Goal: Task Accomplishment & Management: Use online tool/utility

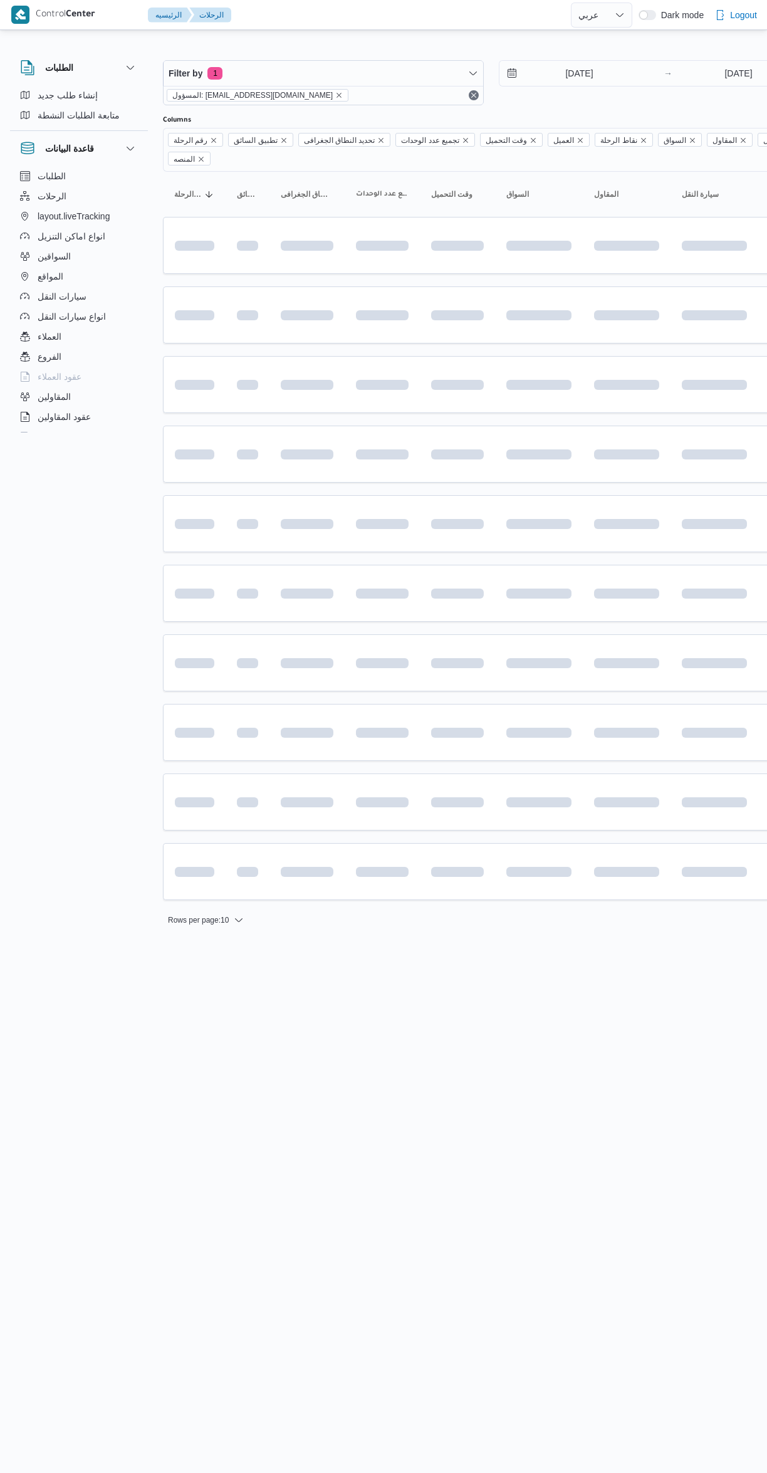
select select "ar"
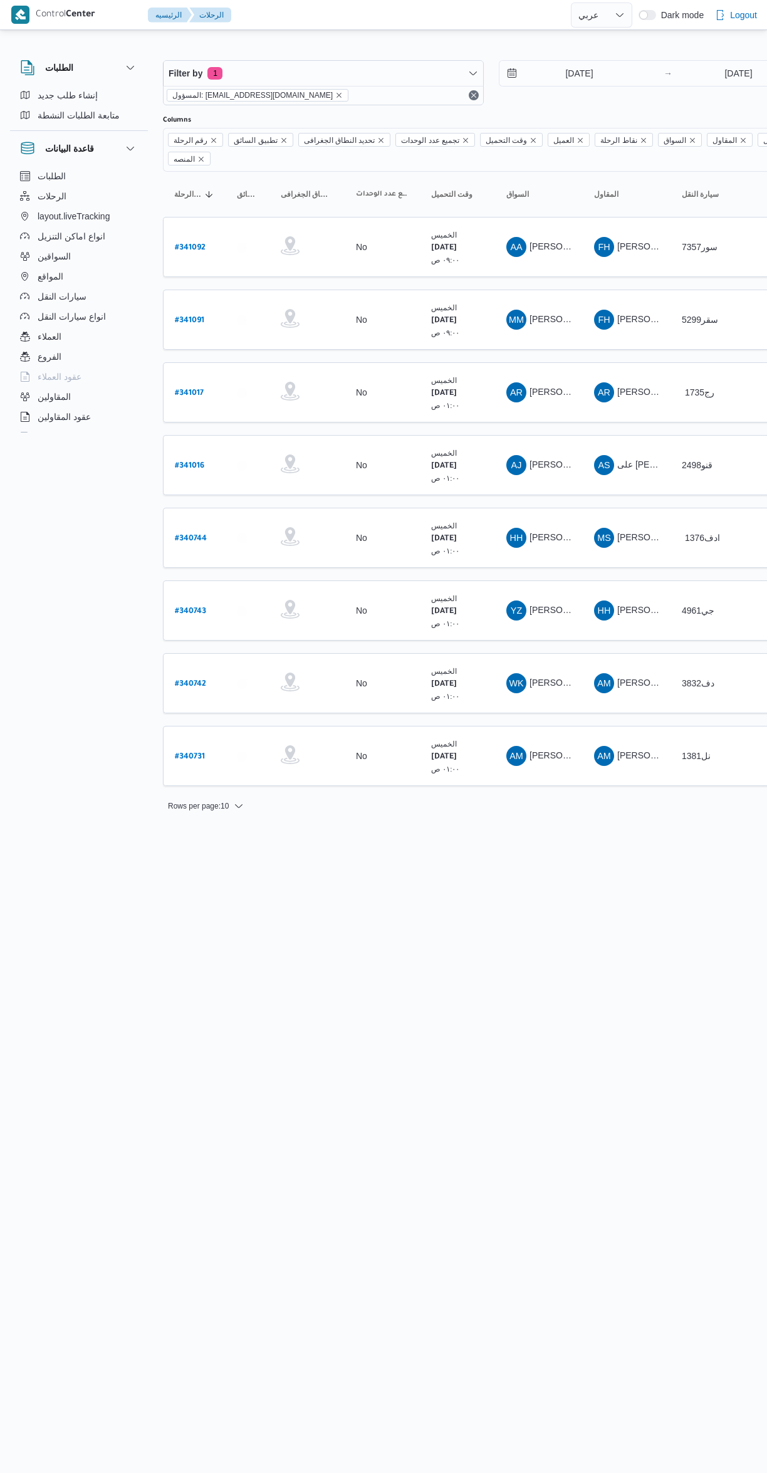
select select "ar"
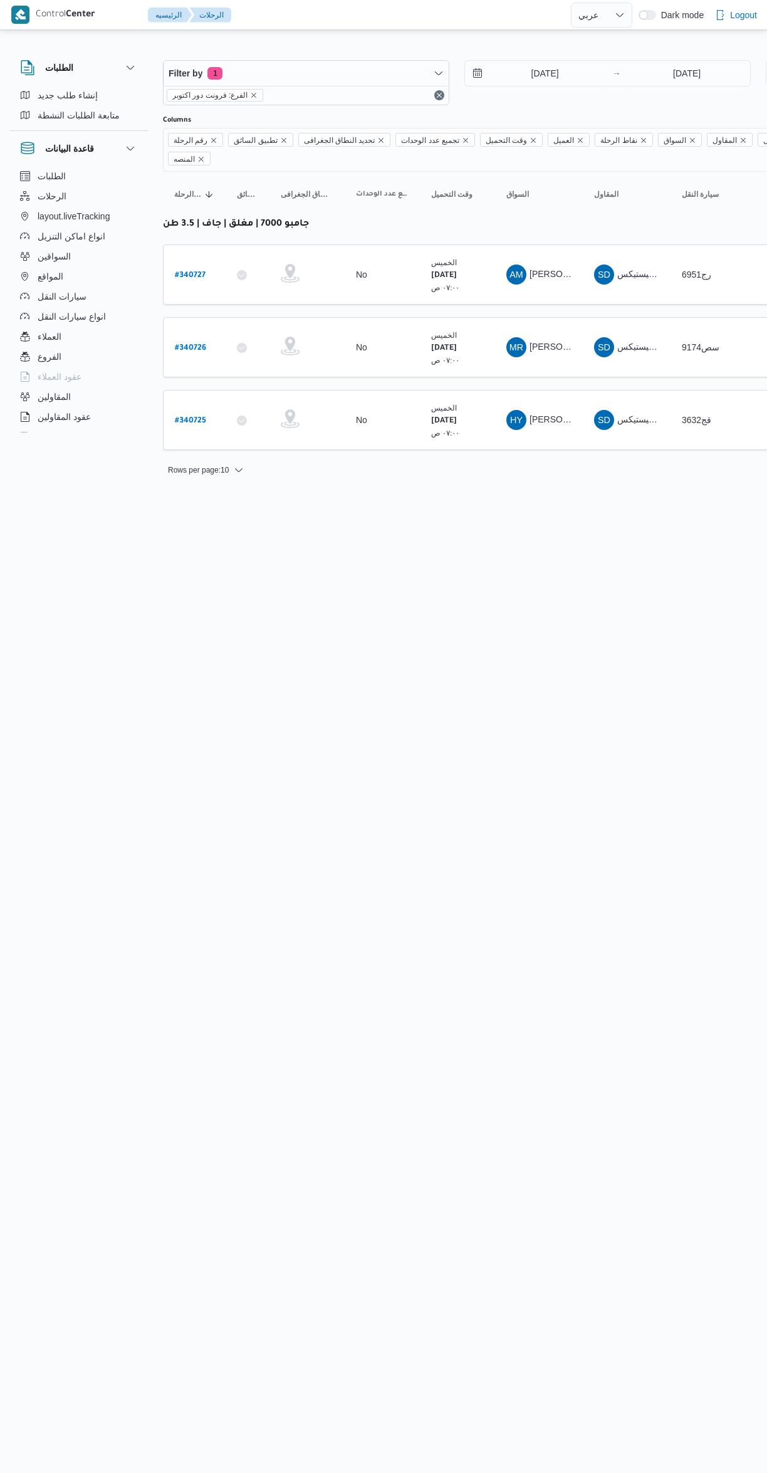
select select "ar"
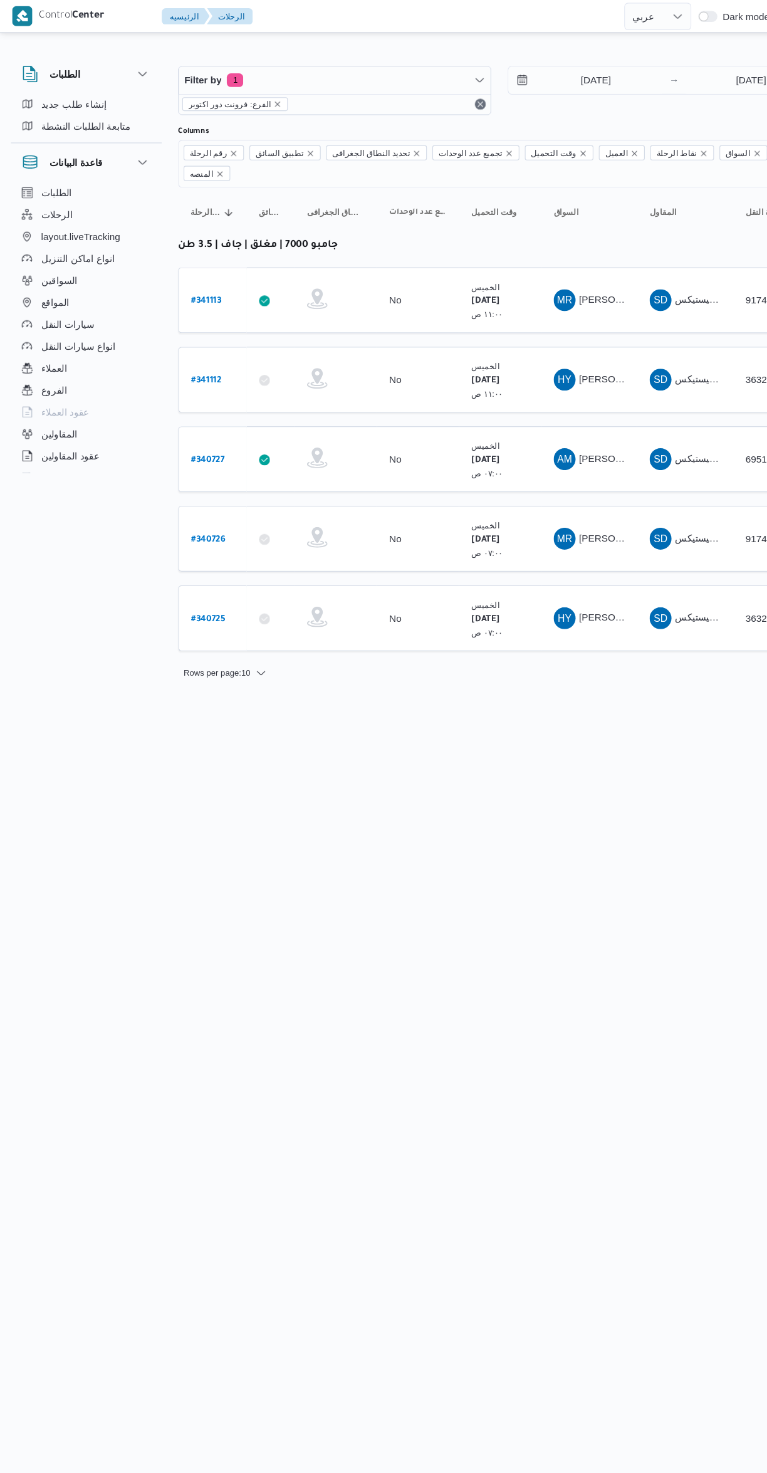
click at [190, 412] on link "# 340727" at bounding box center [190, 420] width 31 height 17
select select "ar"
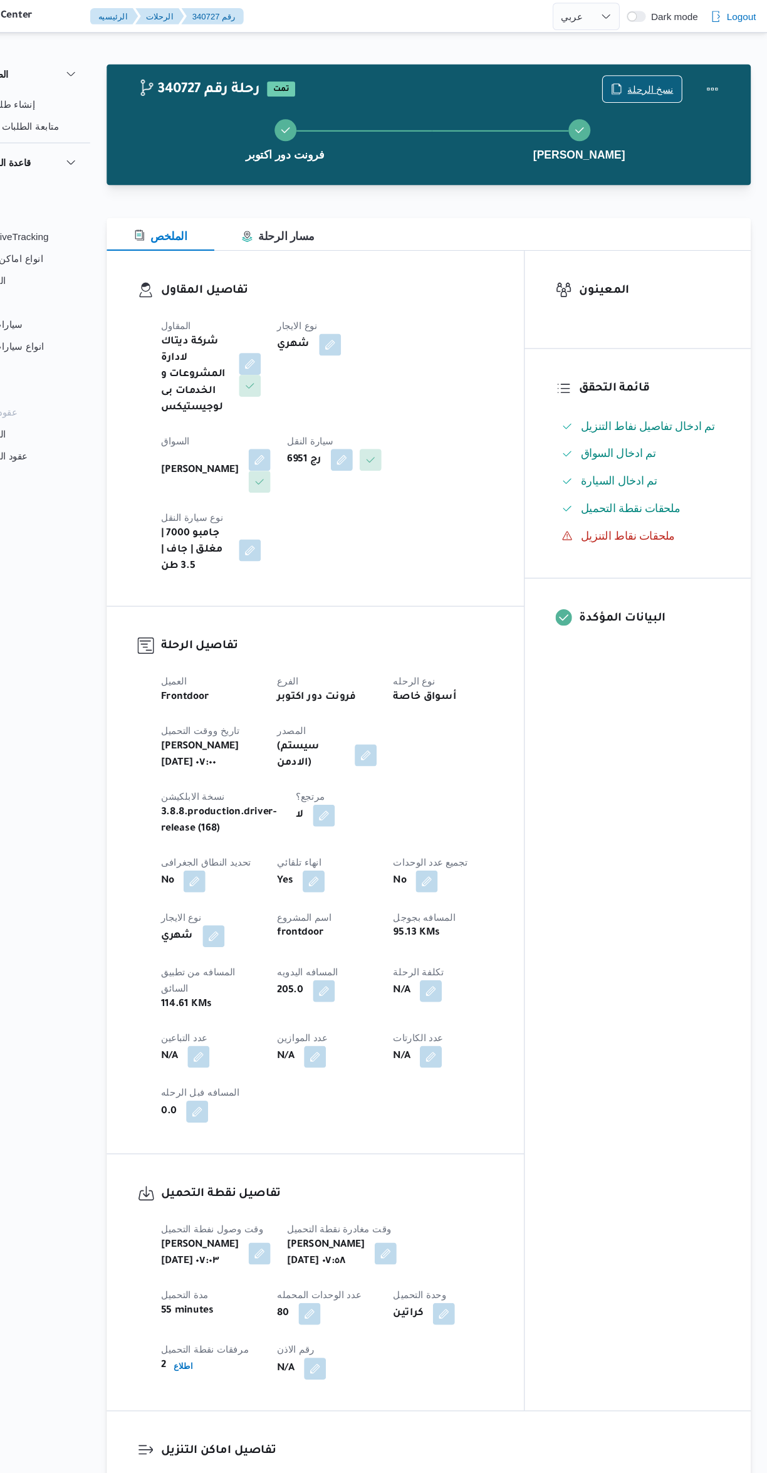
click at [634, 81] on icon "button" at bounding box center [629, 81] width 10 height 10
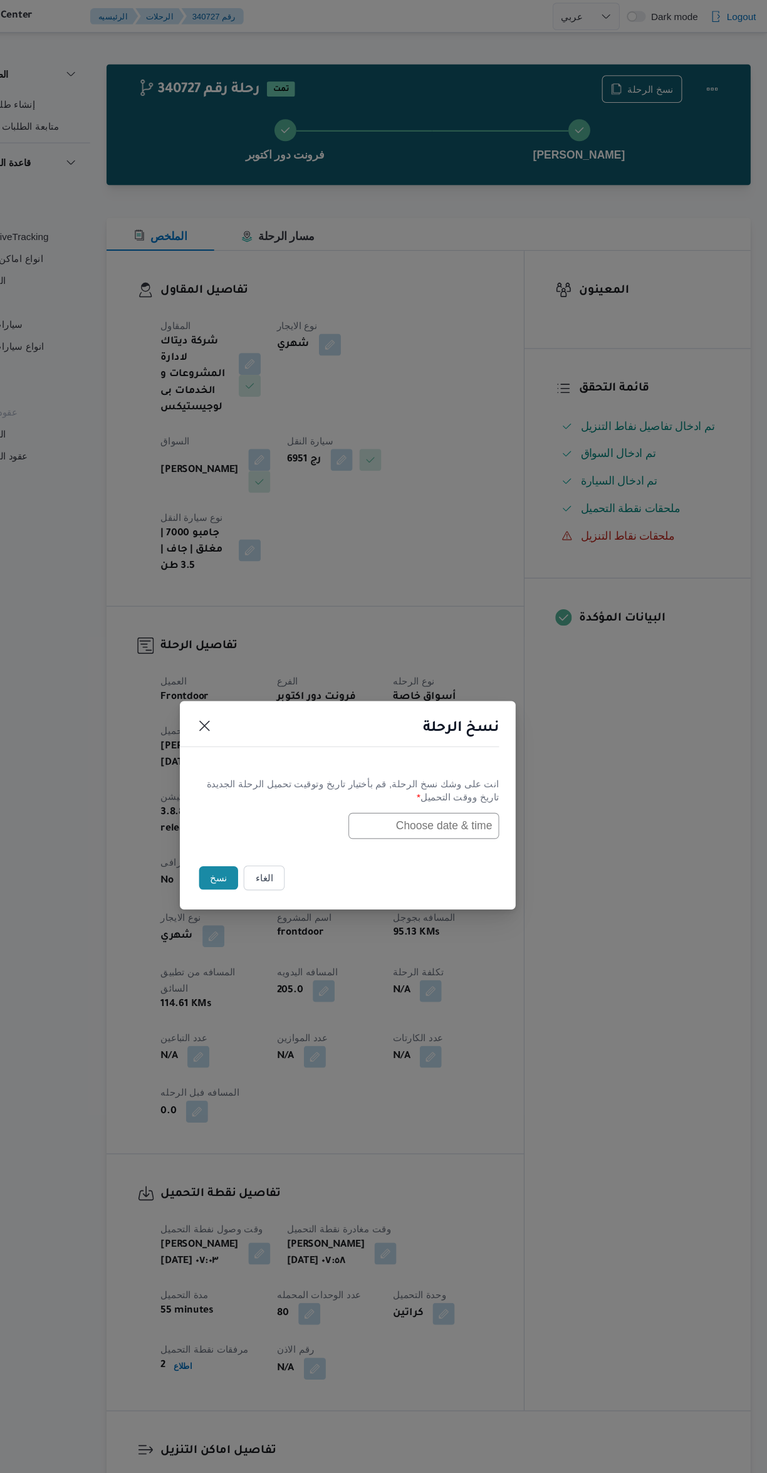
click at [477, 750] on input "text" at bounding box center [453, 756] width 138 height 24
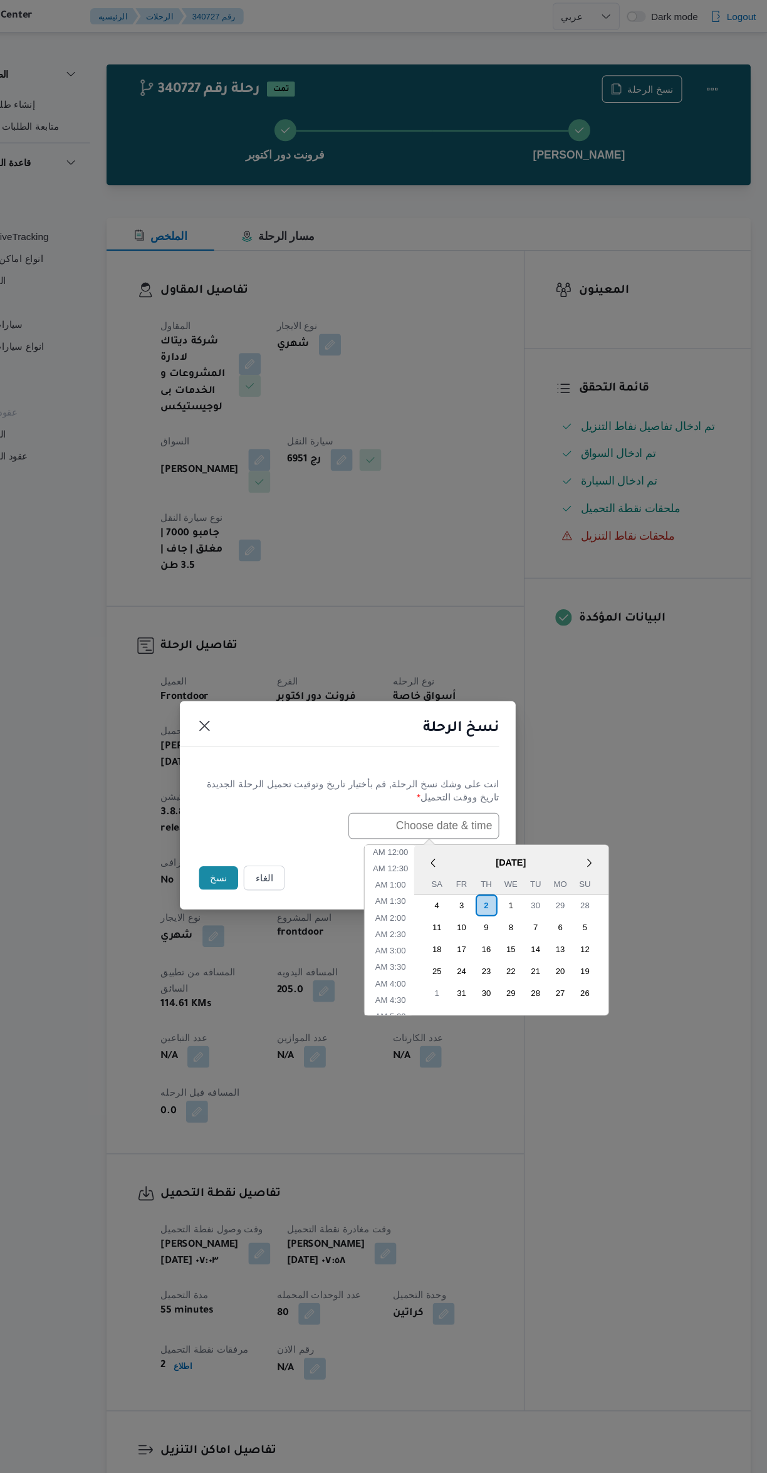
scroll to position [335, 0]
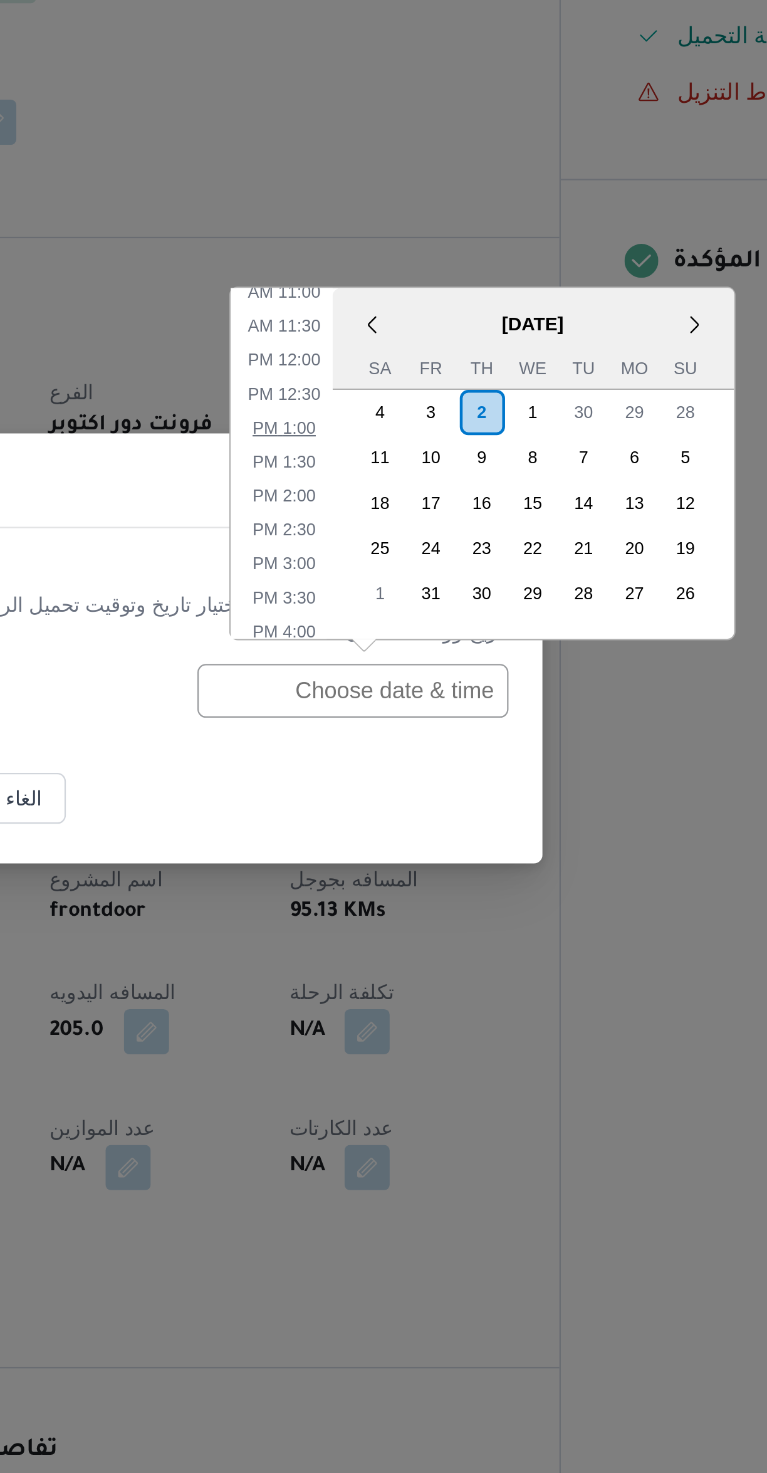
click at [430, 641] on li "1:00 PM" at bounding box center [423, 639] width 38 height 13
type input "[DATE] 1:00PM"
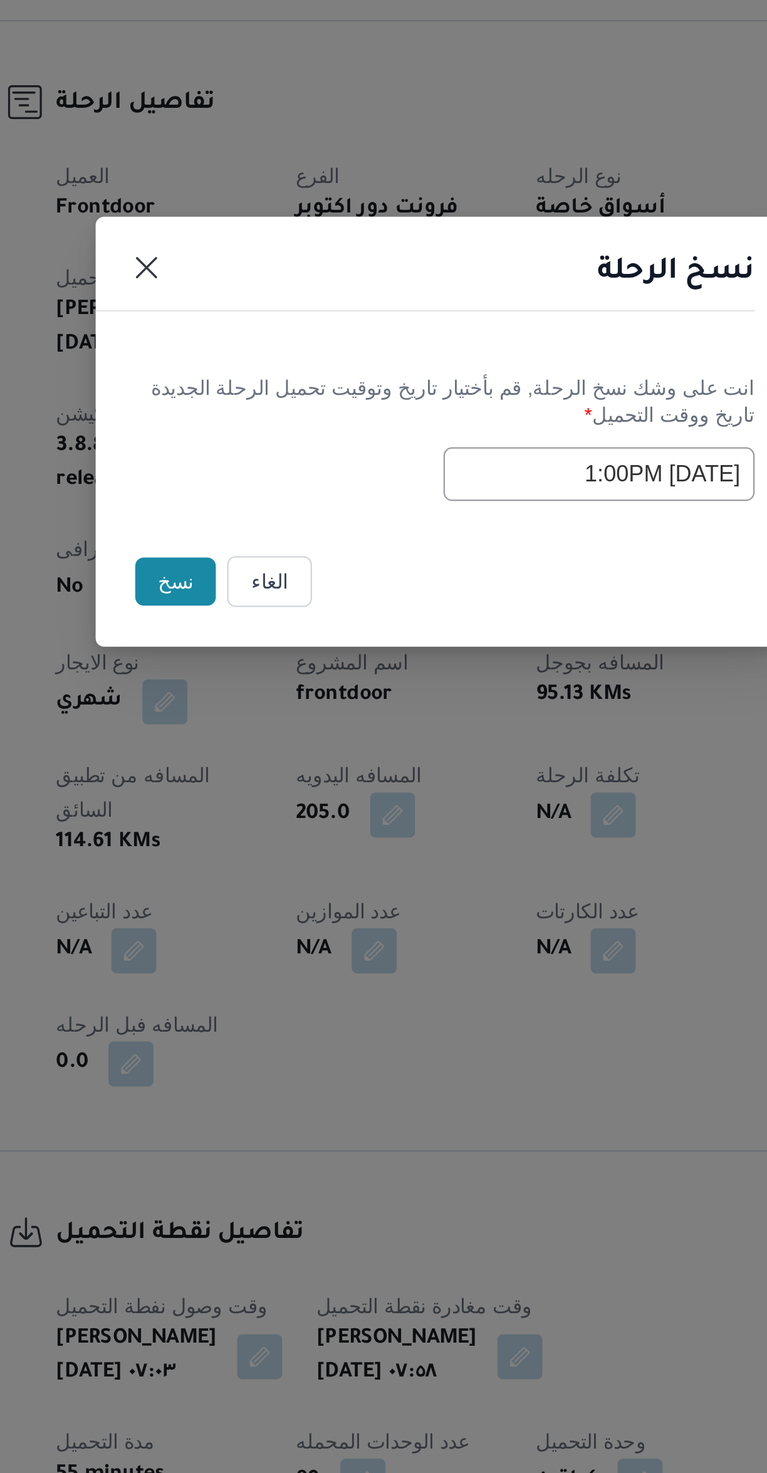
click at [263, 804] on button "نسخ" at bounding box center [266, 802] width 36 height 21
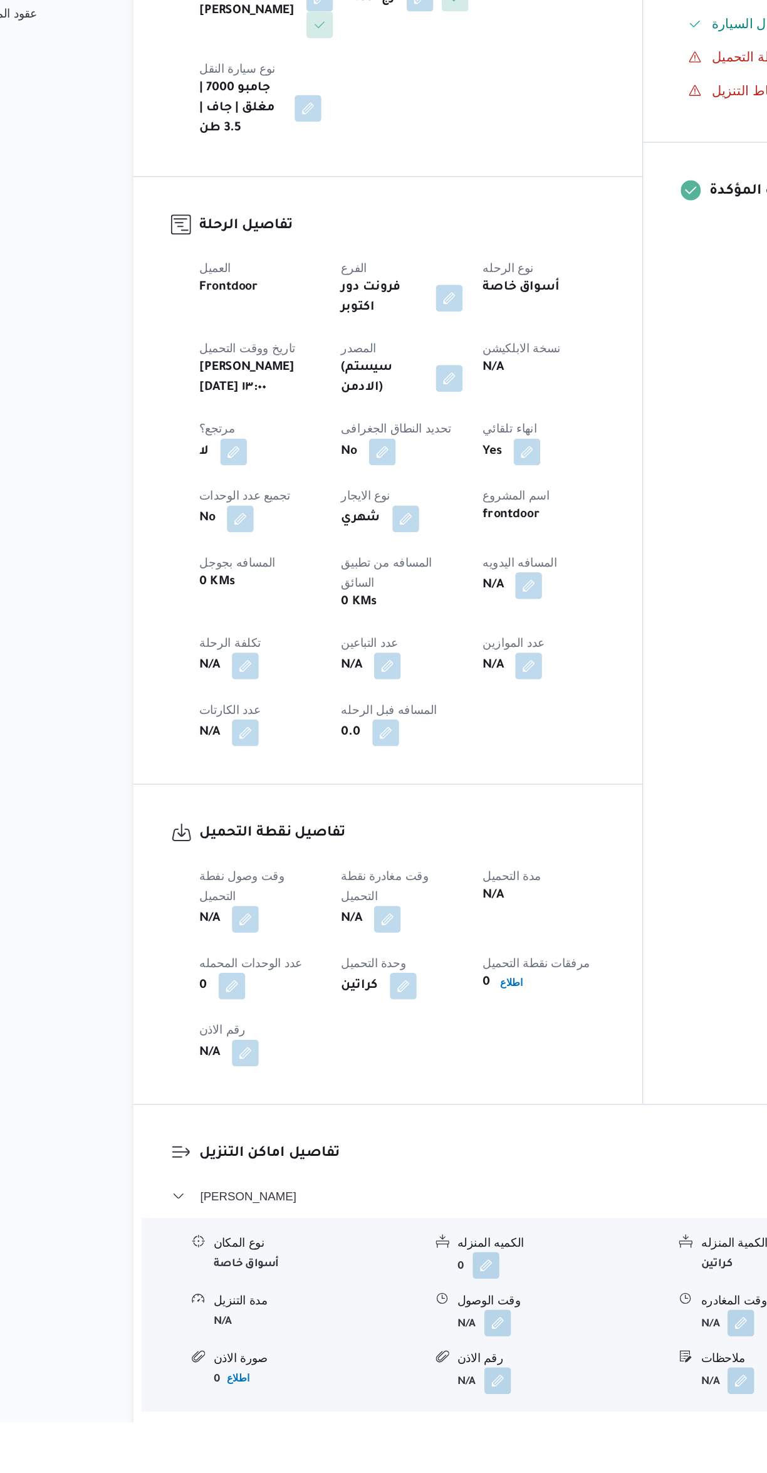
scroll to position [21, 0]
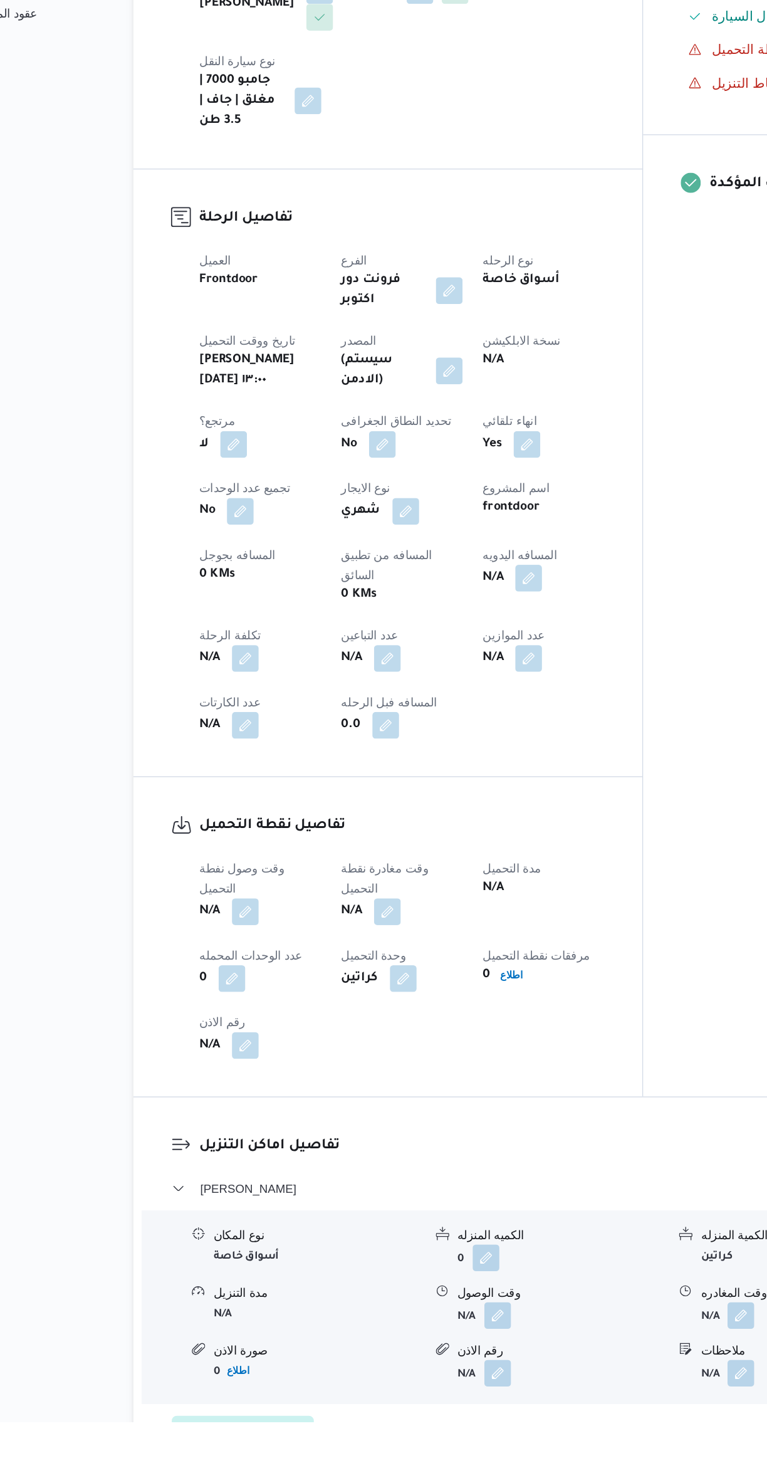
click at [260, 1473] on span "عدل تفاصيل نقاط التنزيل" at bounding box center [245, 1481] width 92 height 15
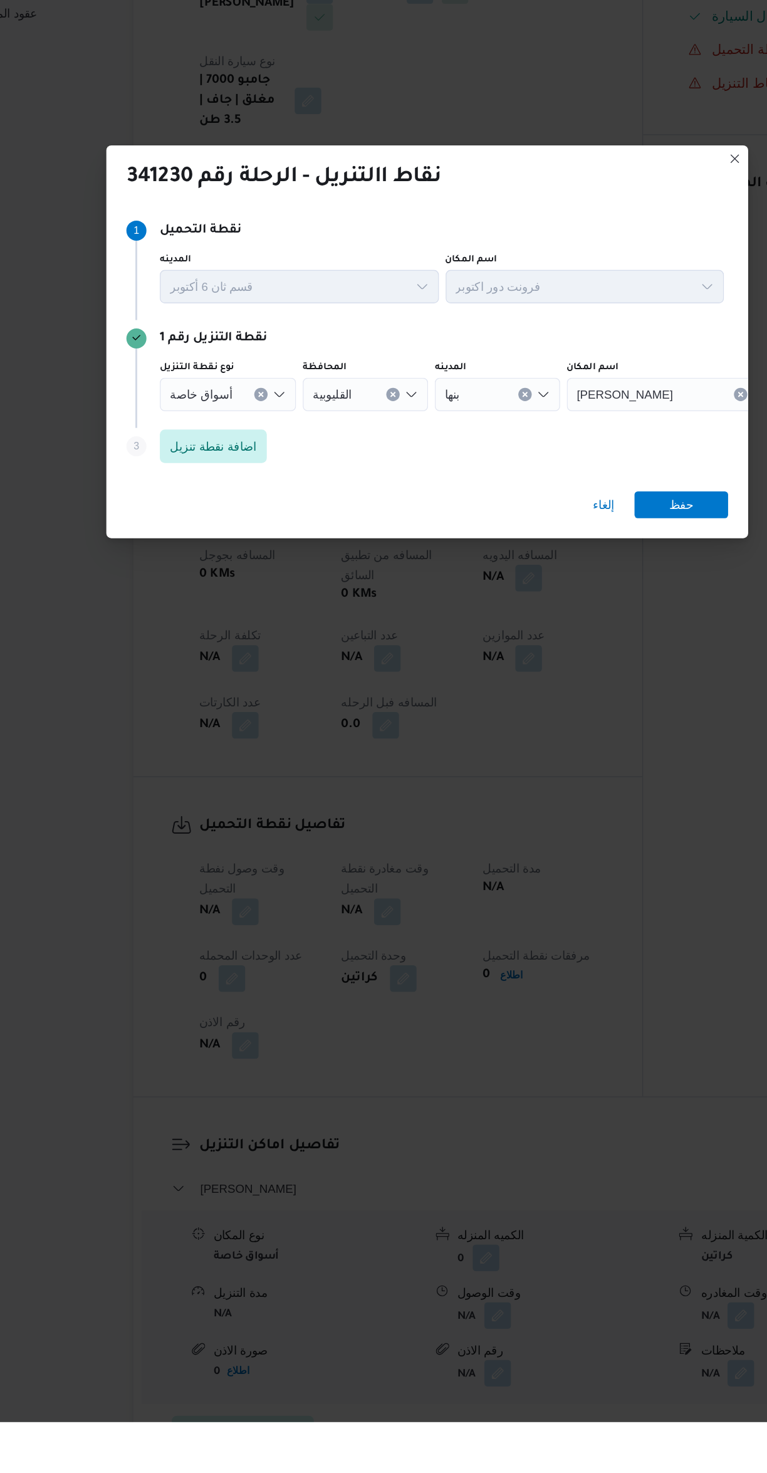
click at [332, 710] on input "المحافظة" at bounding box center [332, 702] width 1 height 15
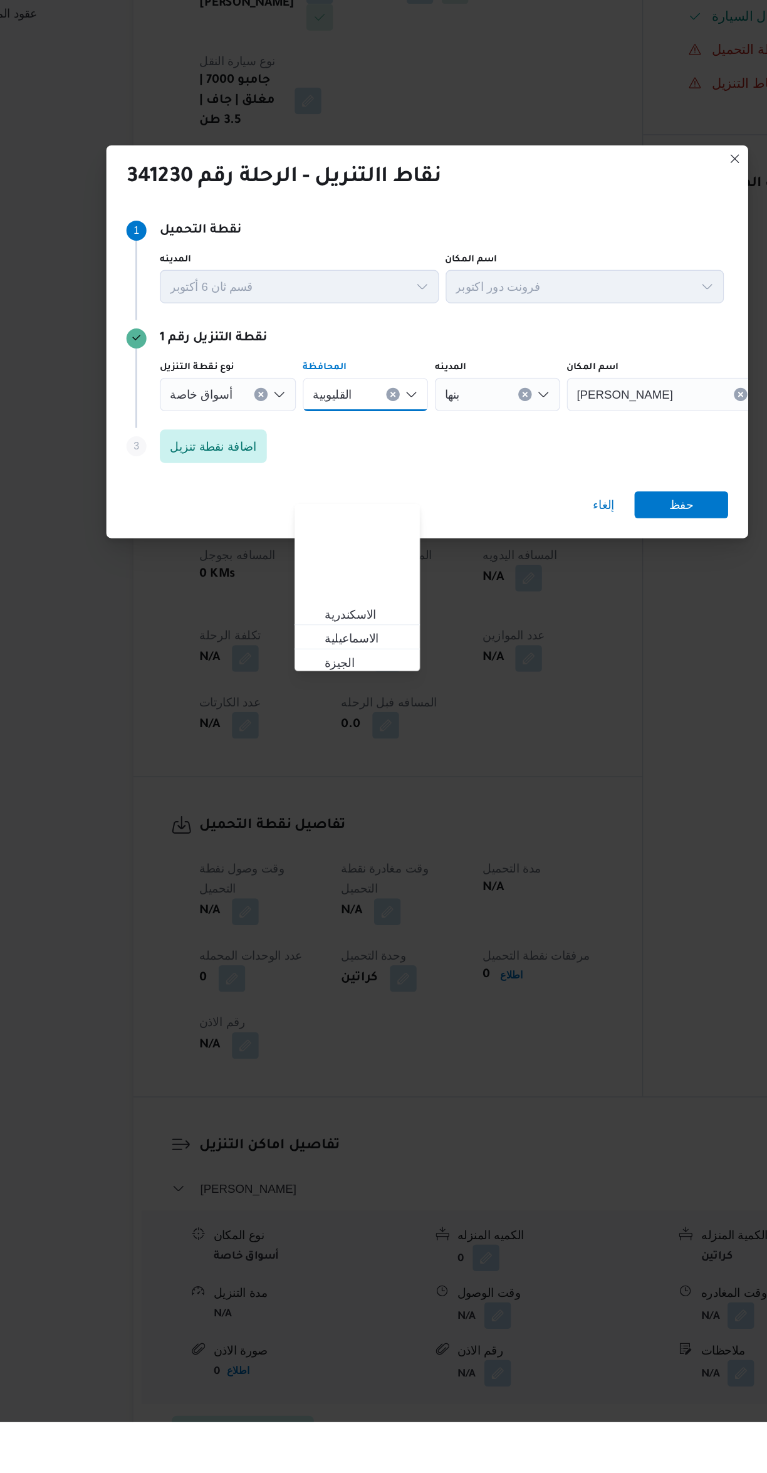
scroll to position [0, 0]
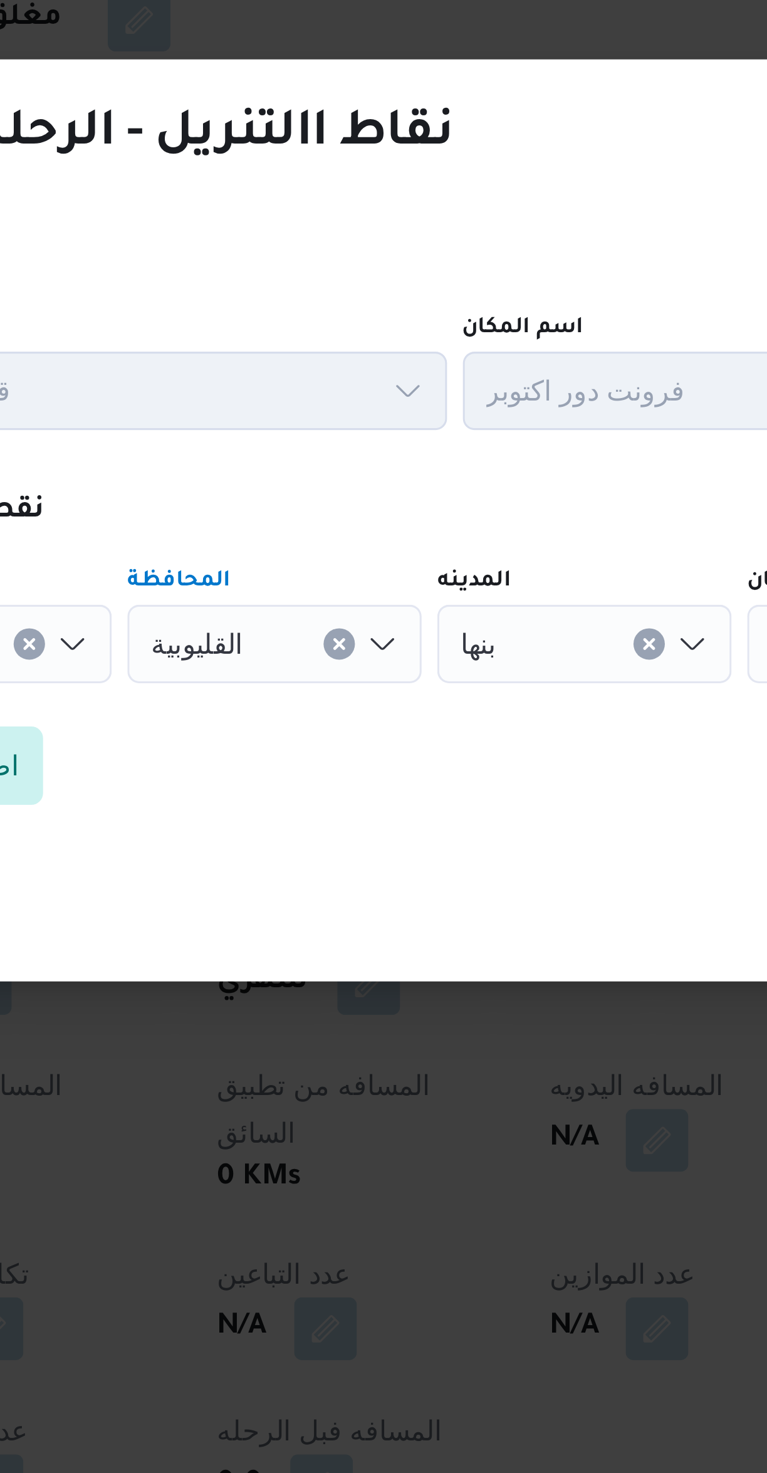
click at [354, 698] on button "Clear input" at bounding box center [358, 703] width 10 height 10
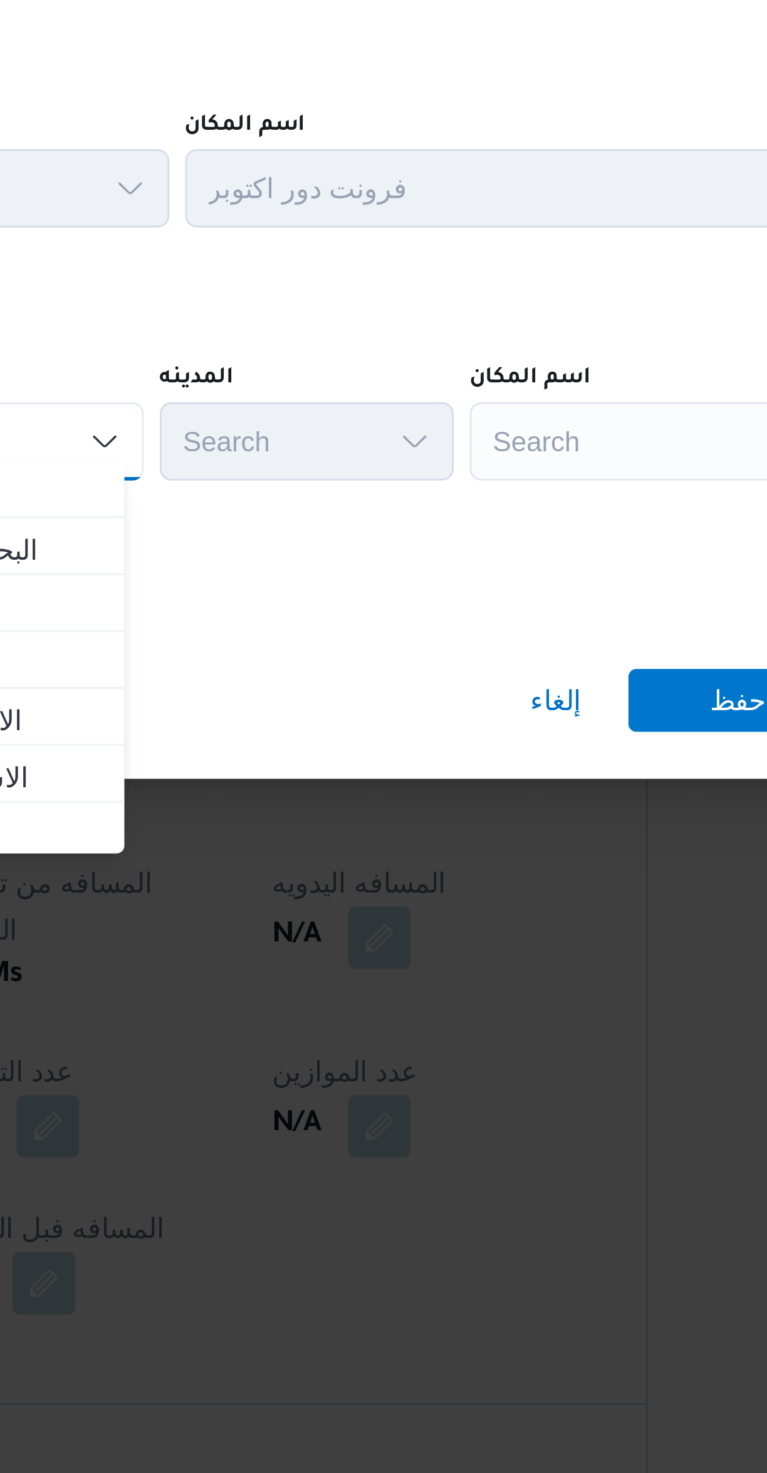
click at [535, 690] on div "Search" at bounding box center [566, 702] width 157 height 25
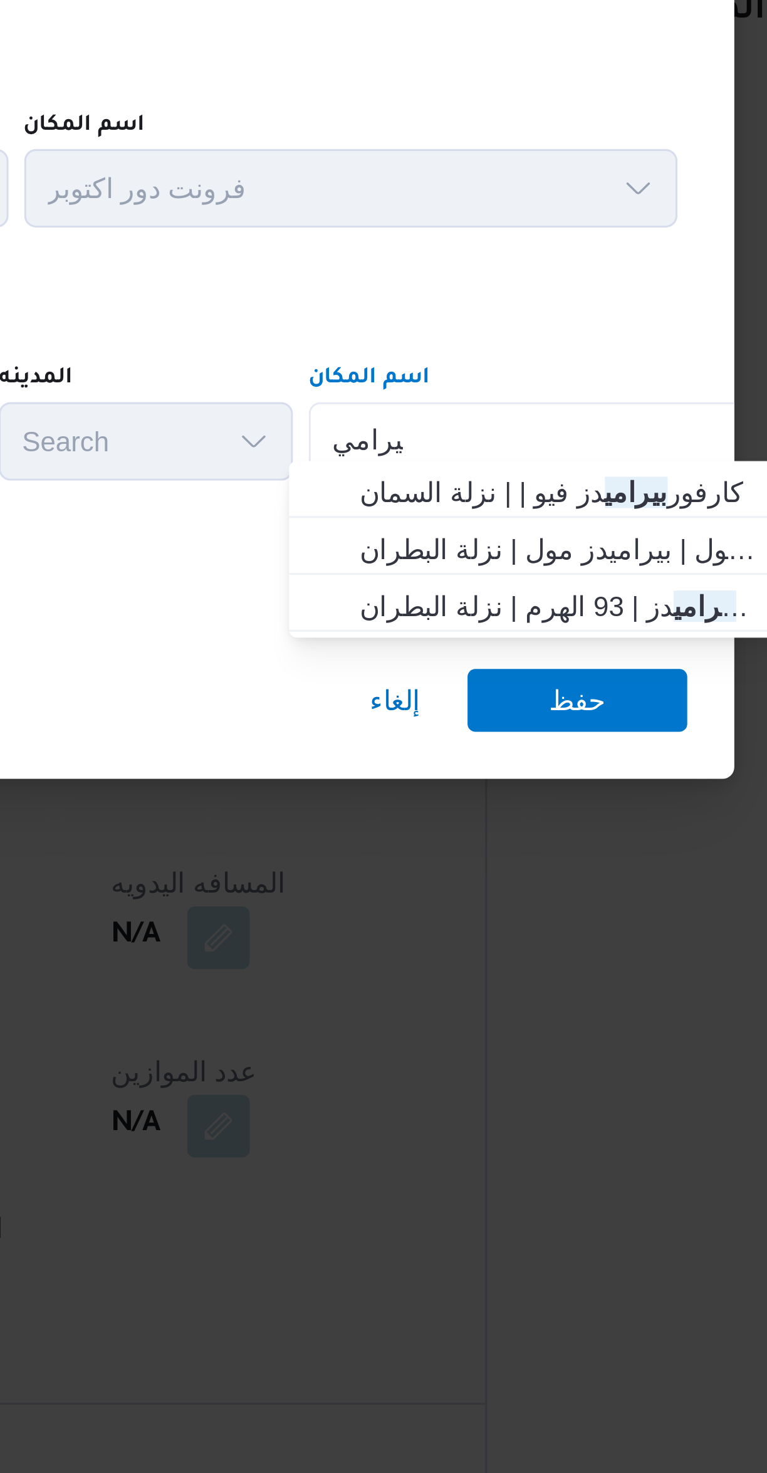
type input "بيرامي"
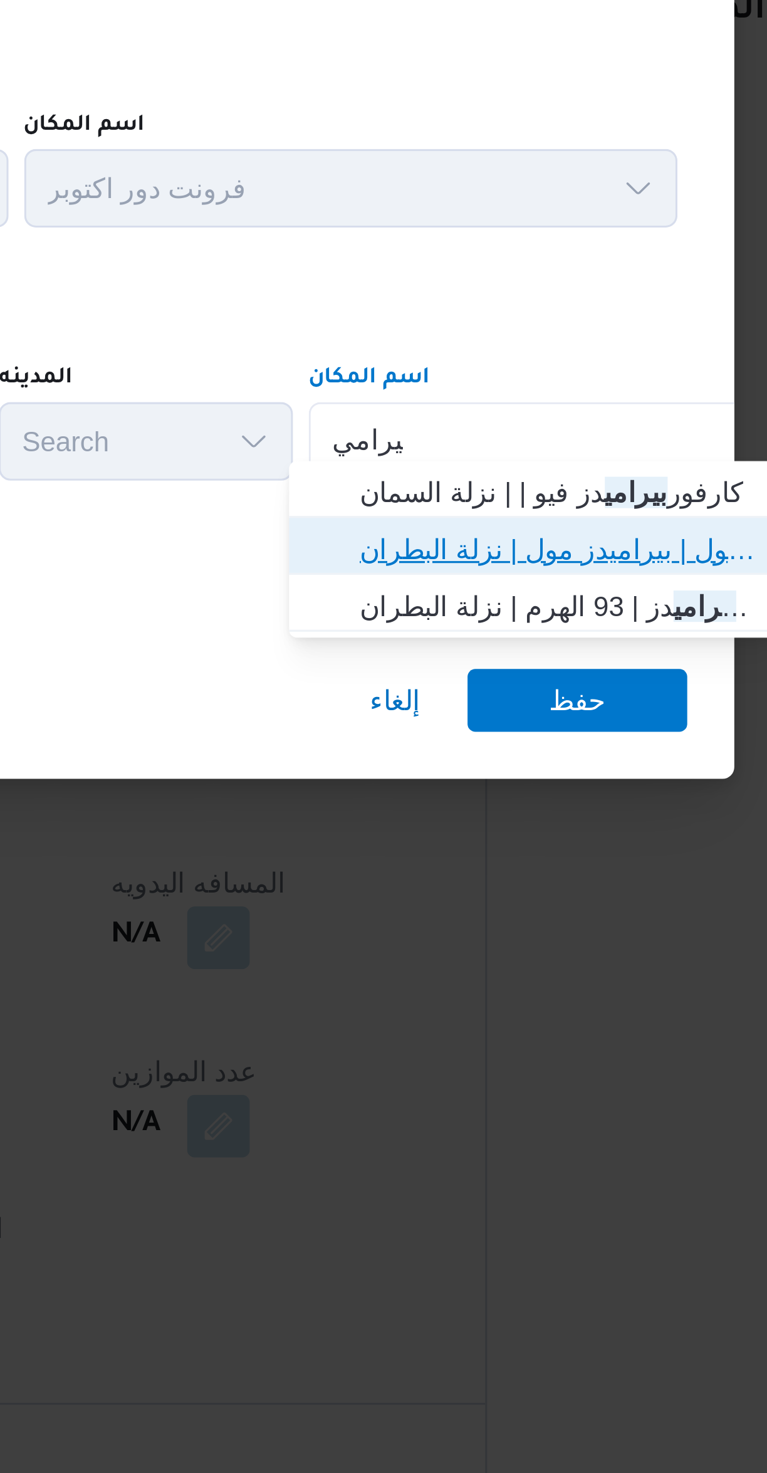
click at [586, 735] on span "كارفور بيرامي دز مول | بيراميدز مول | نزلة البطران" at bounding box center [568, 737] width 127 height 15
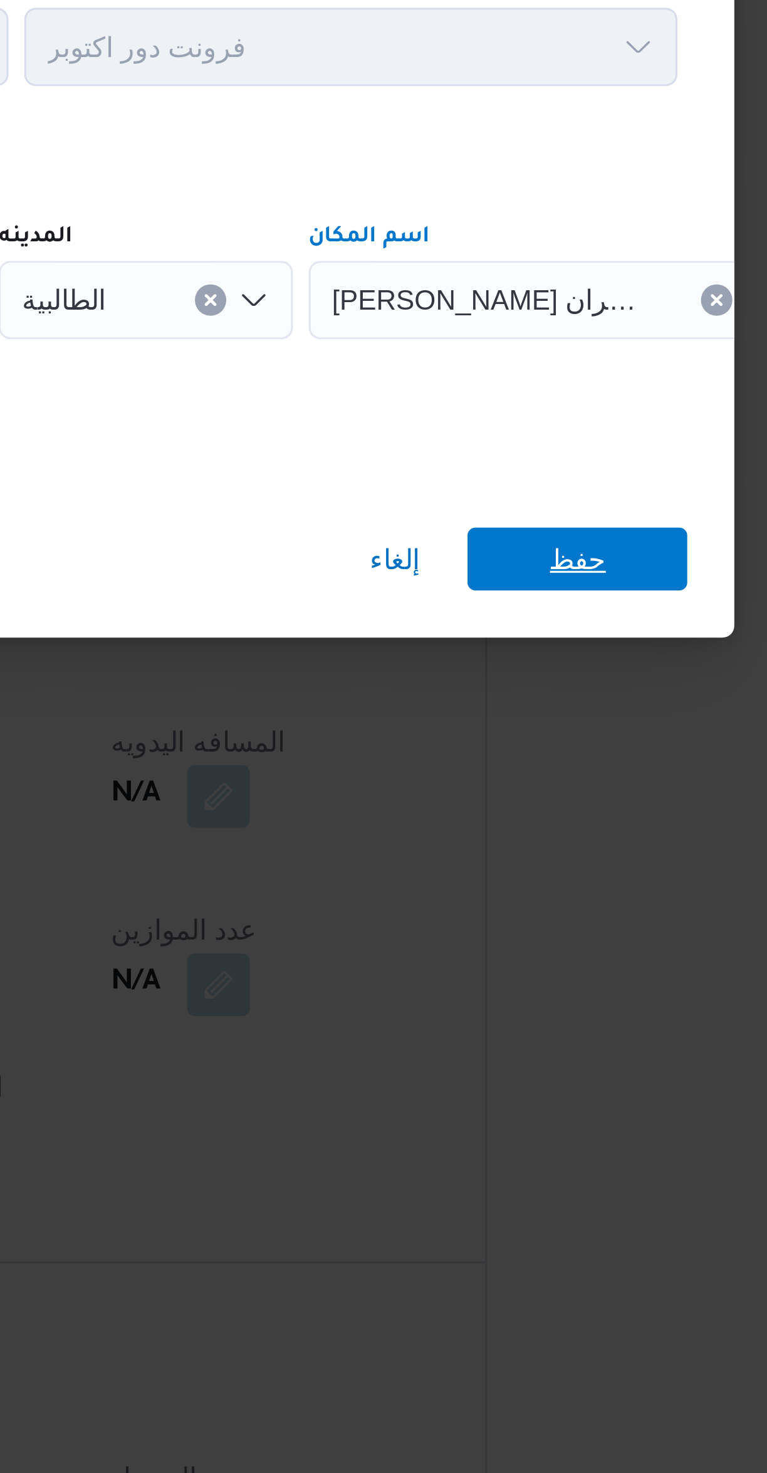
click at [597, 786] on span "حفظ" at bounding box center [574, 786] width 70 height 20
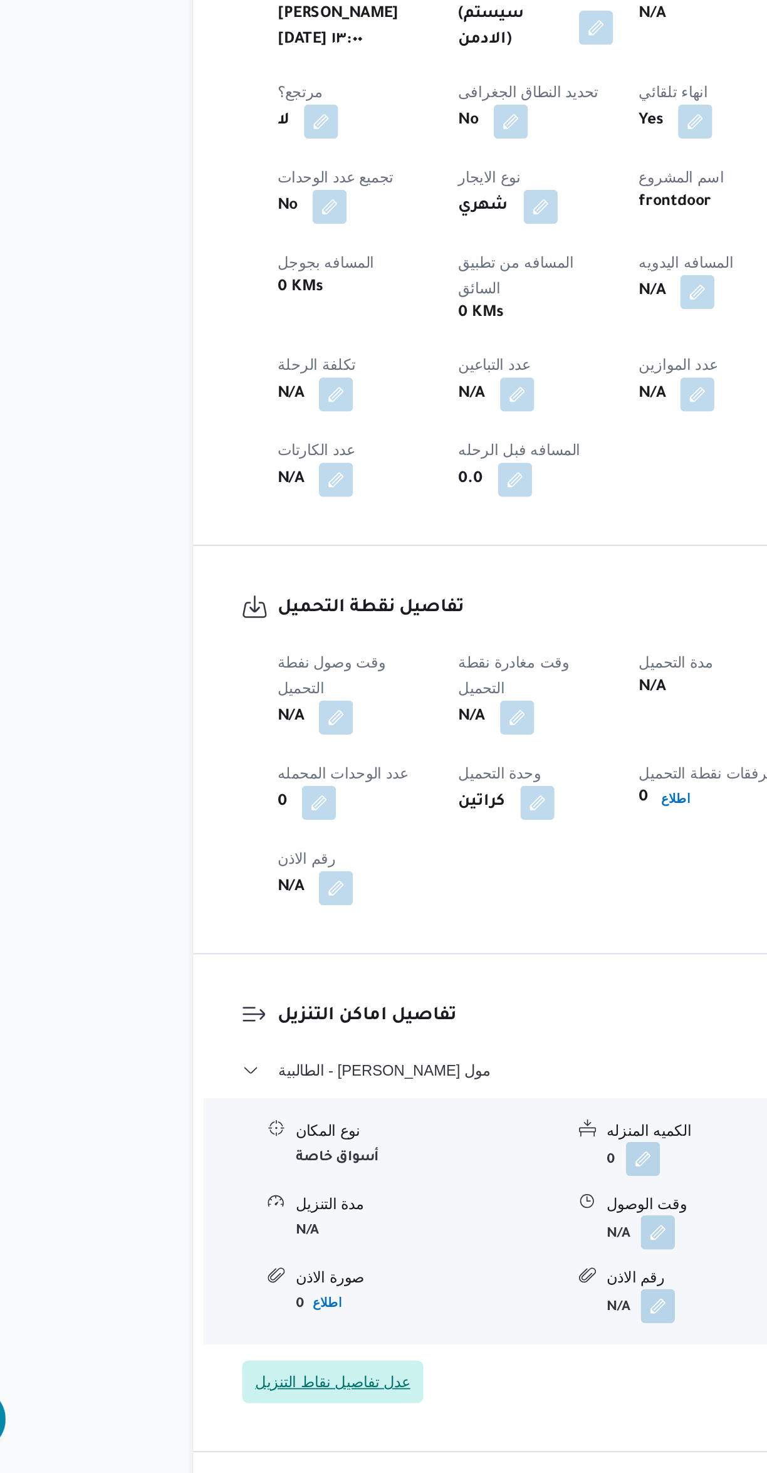
scroll to position [85, 0]
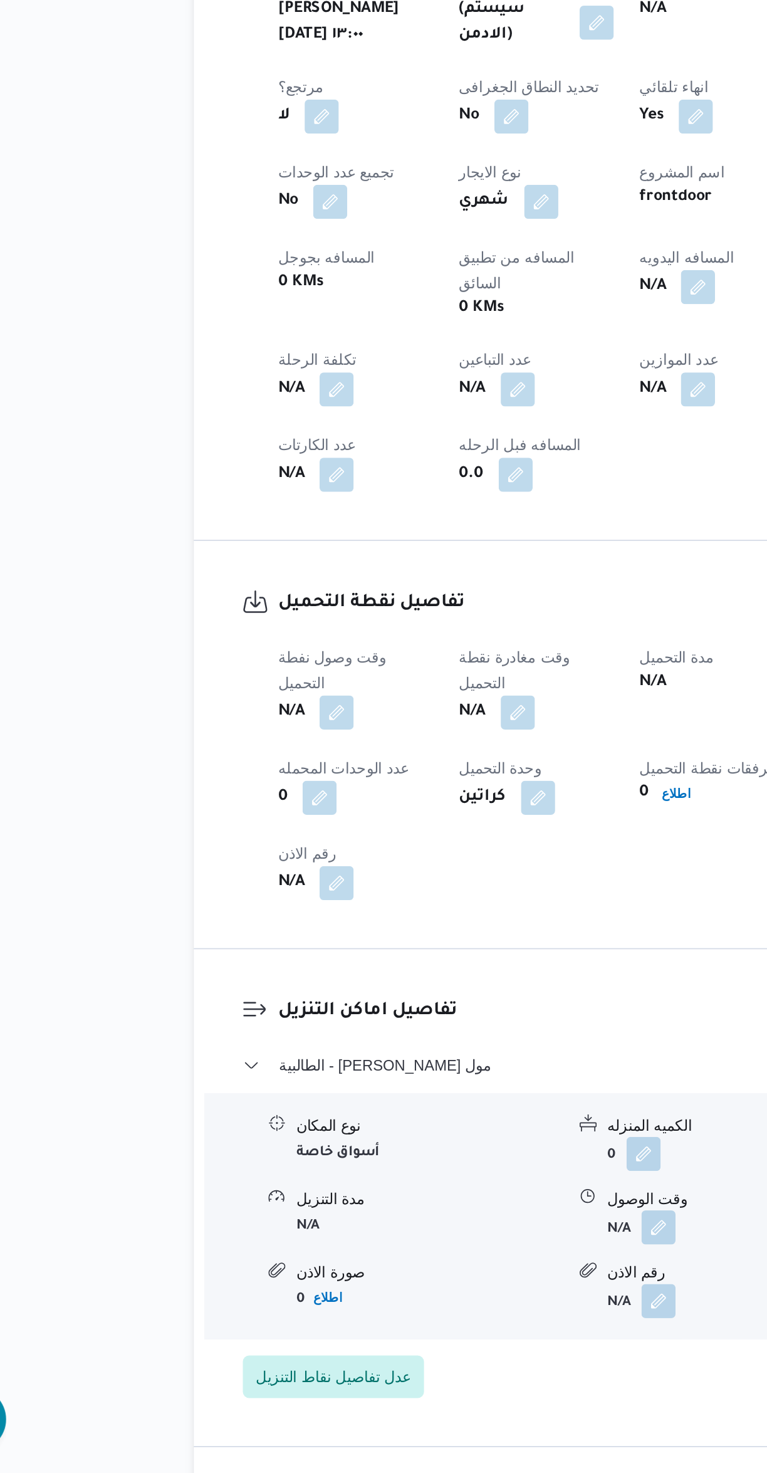
click at [245, 1016] on button "button" at bounding box center [247, 1026] width 20 height 20
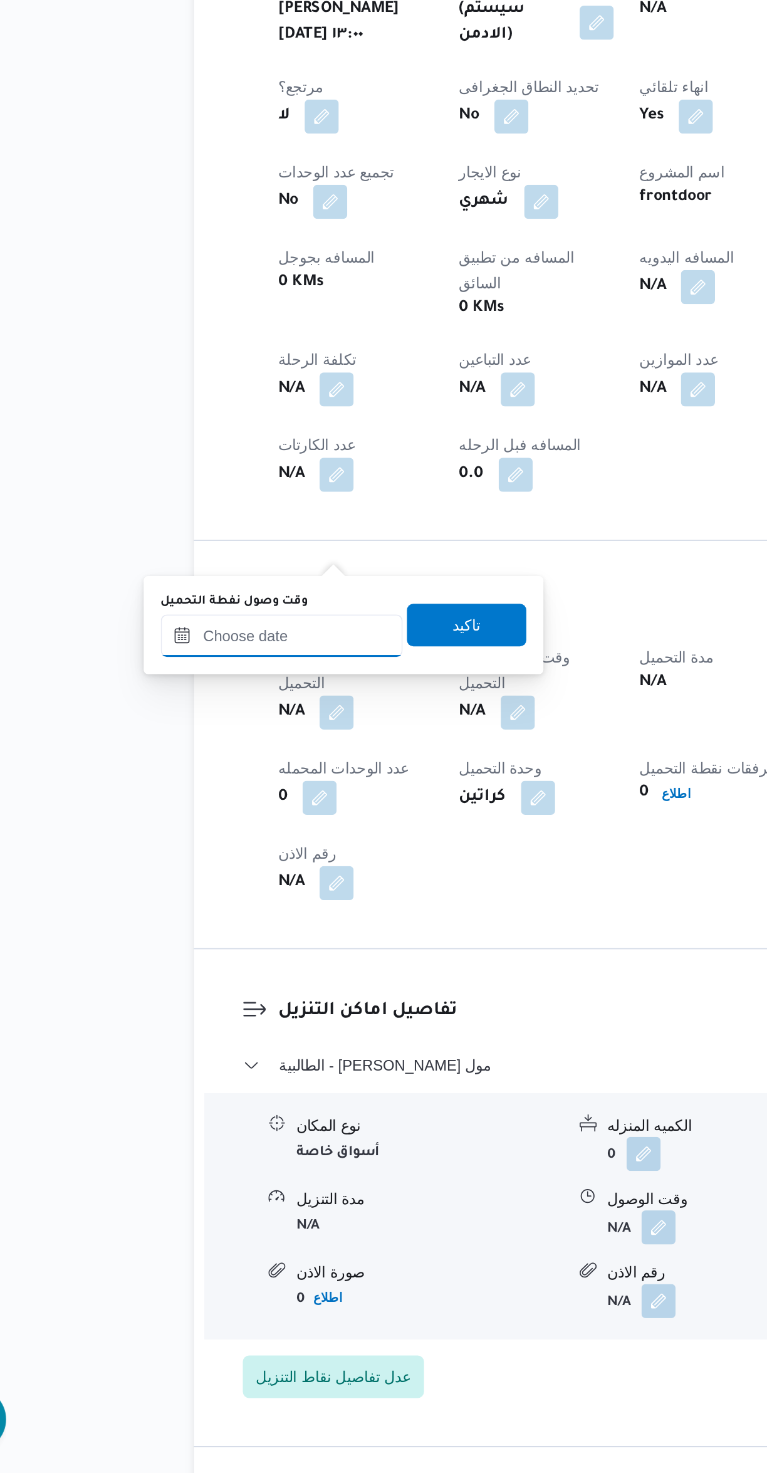
click at [226, 985] on input "وقت وصول نفطة التحميل" at bounding box center [215, 981] width 142 height 25
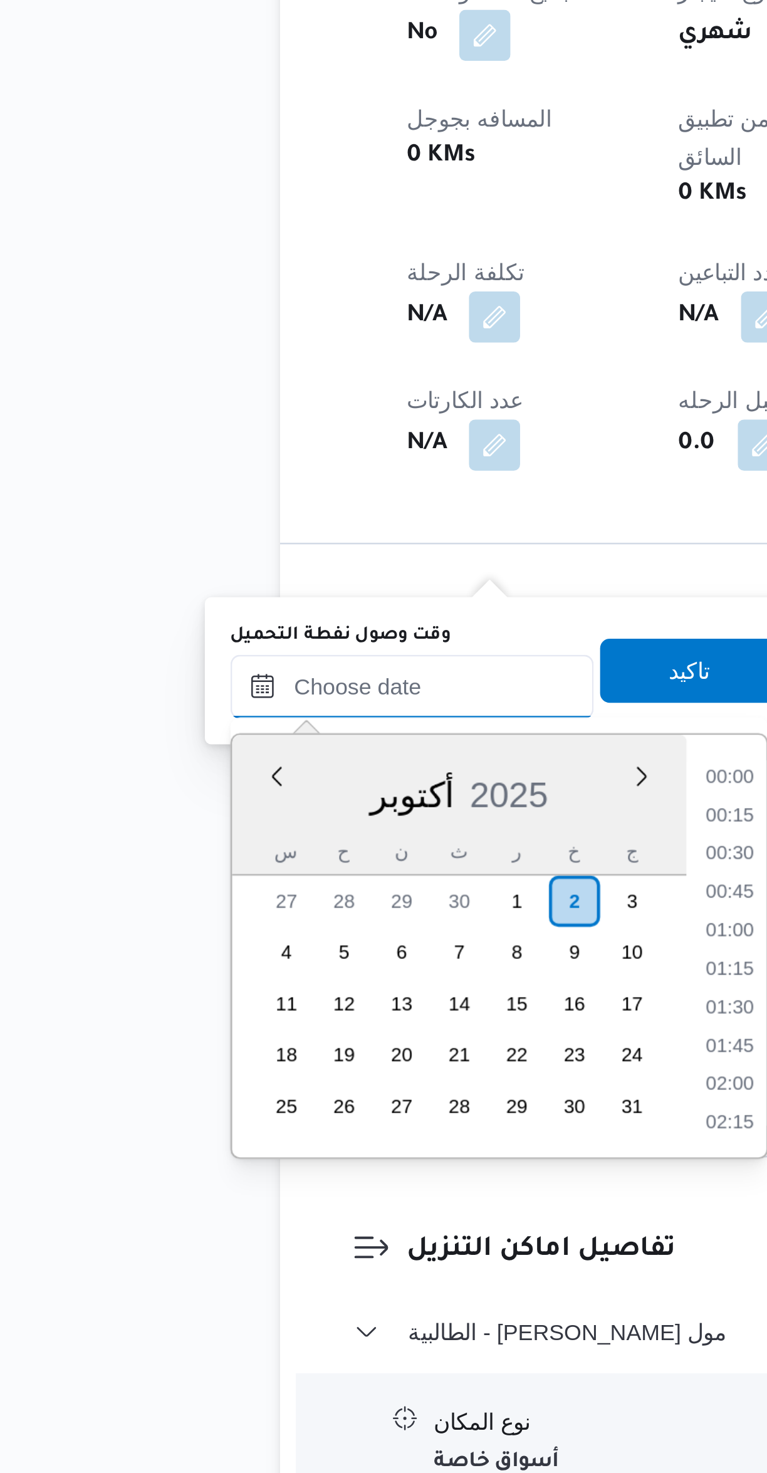
scroll to position [752, 0]
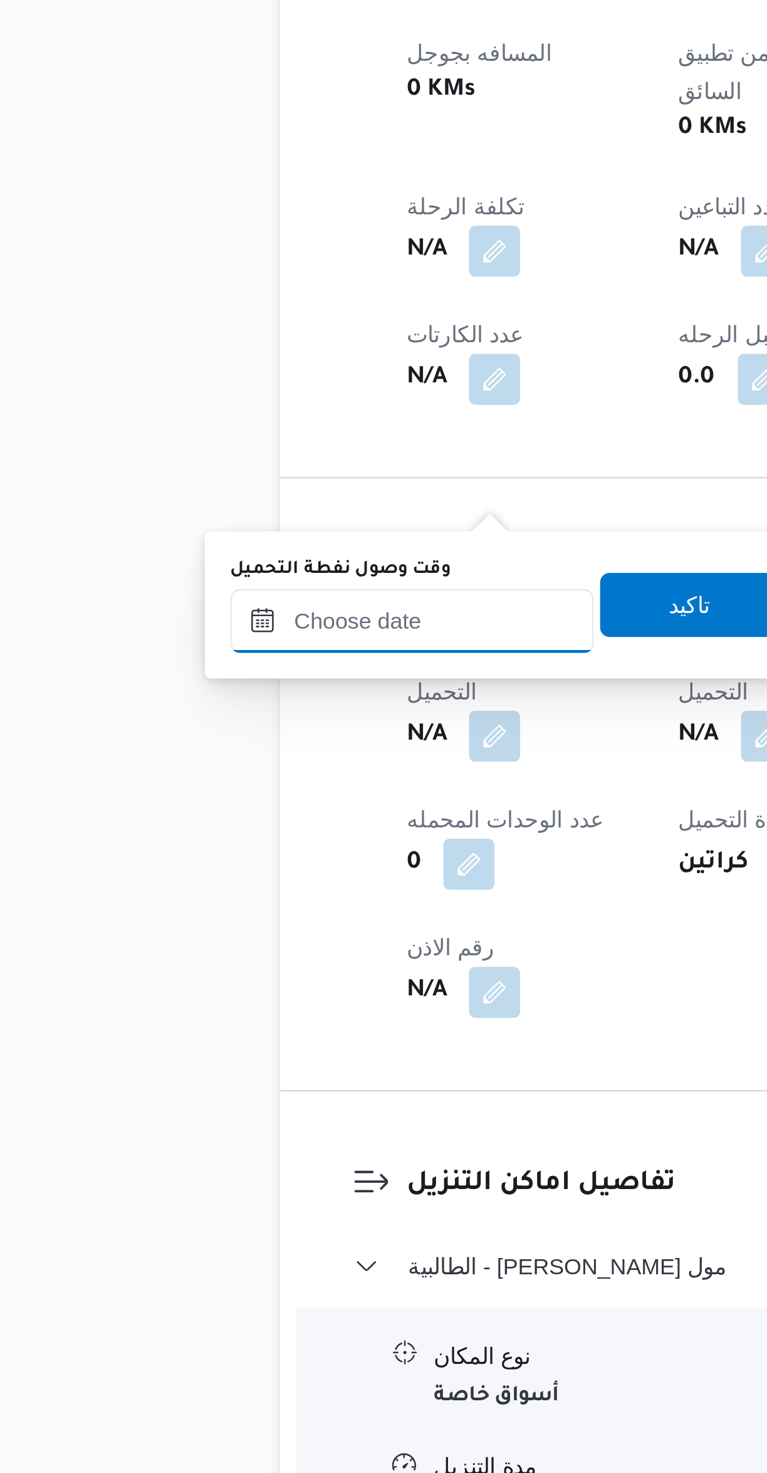
click at [228, 1067] on input "وقت وصول نفطة التحميل" at bounding box center [215, 1066] width 142 height 25
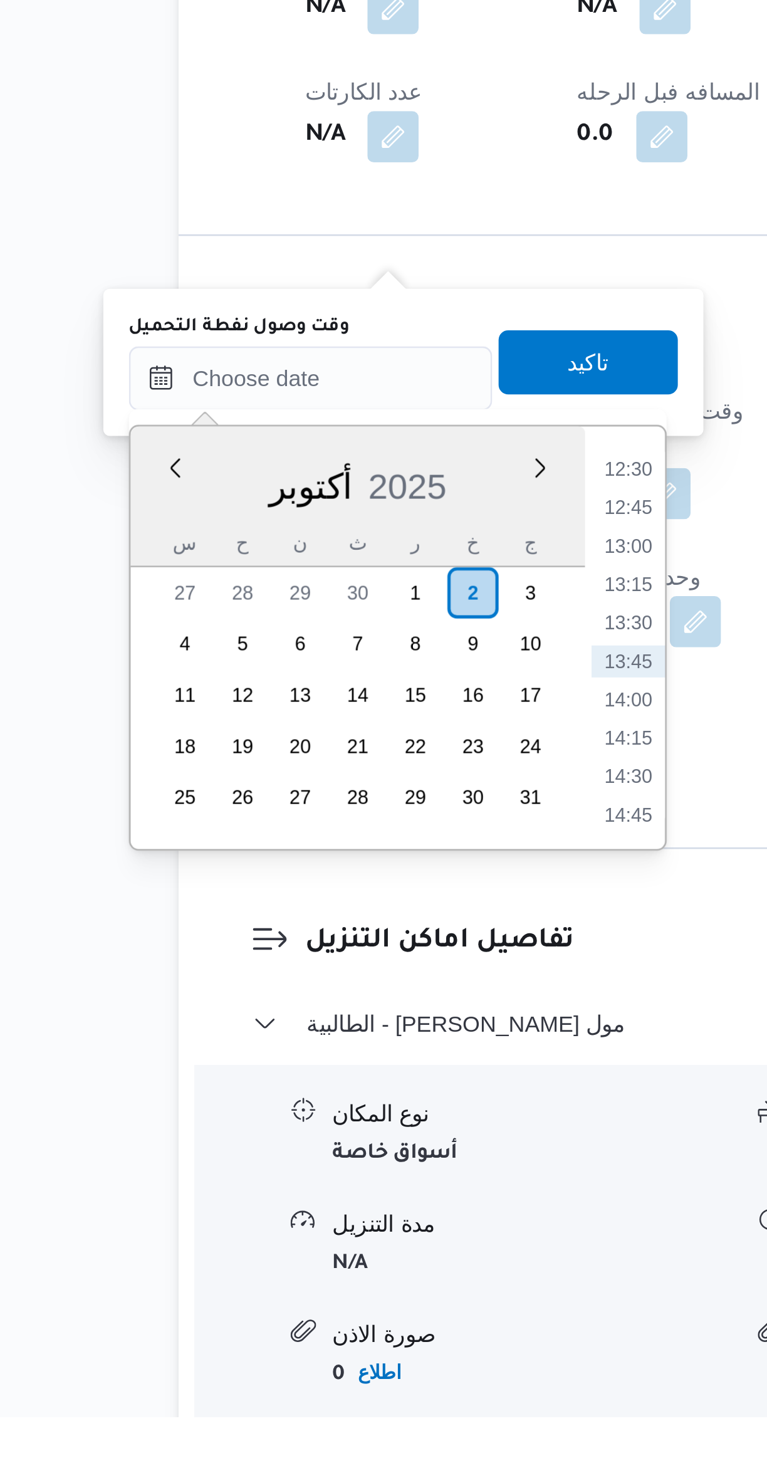
click at [342, 1137] on li "13:00" at bounding box center [339, 1132] width 29 height 13
type input "[DATE] ١٣:٠٠"
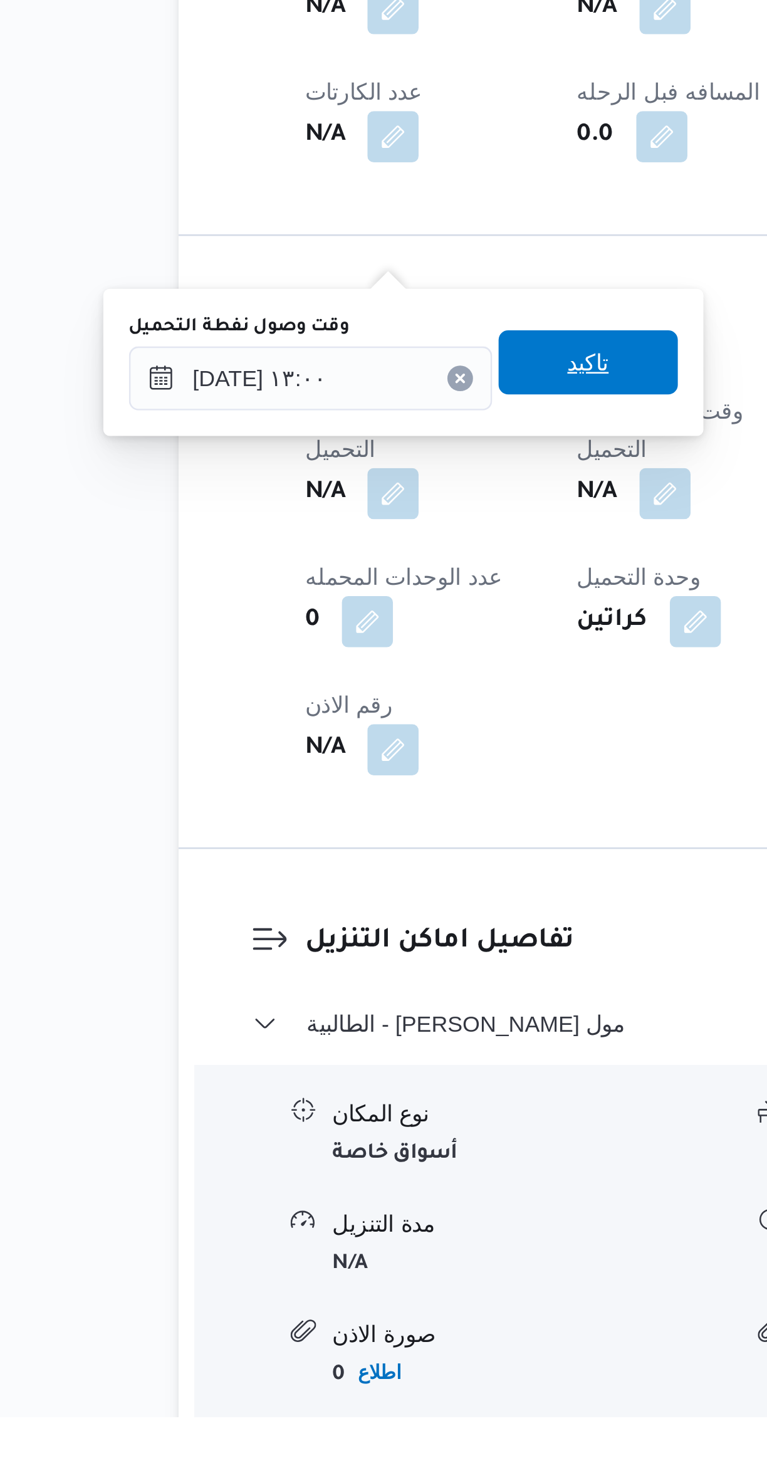
click at [334, 1066] on span "تاكيد" at bounding box center [323, 1060] width 70 height 25
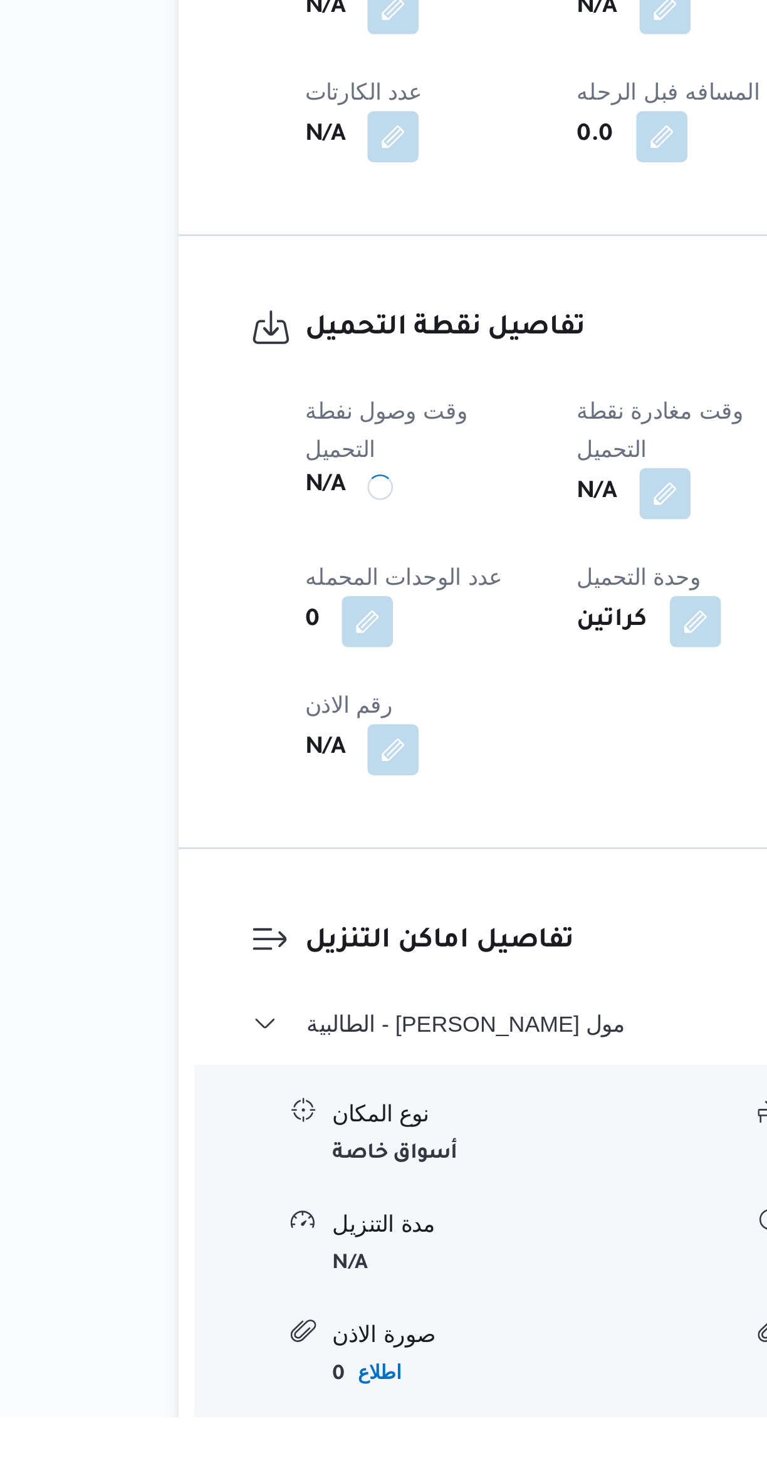
scroll to position [0, 0]
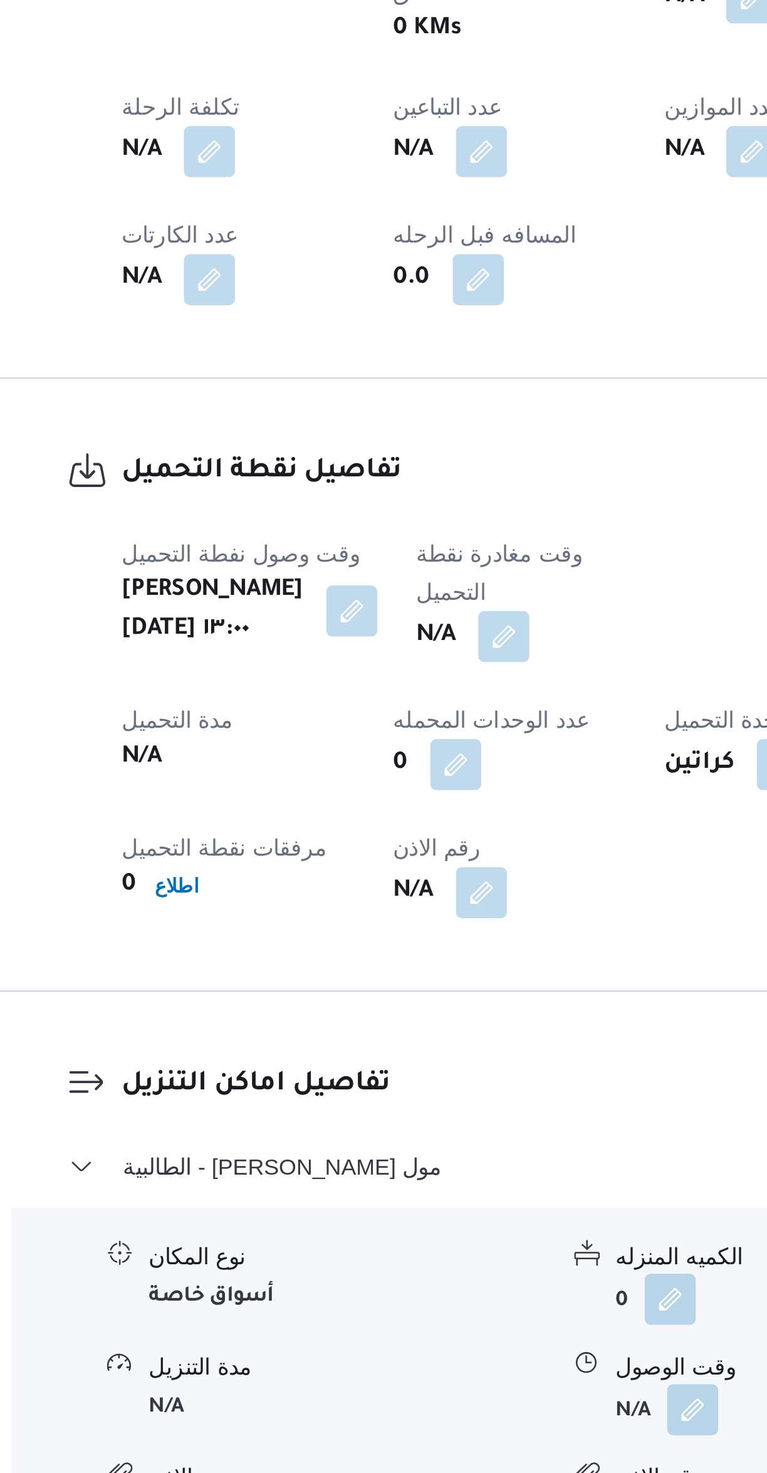
select select "ar"
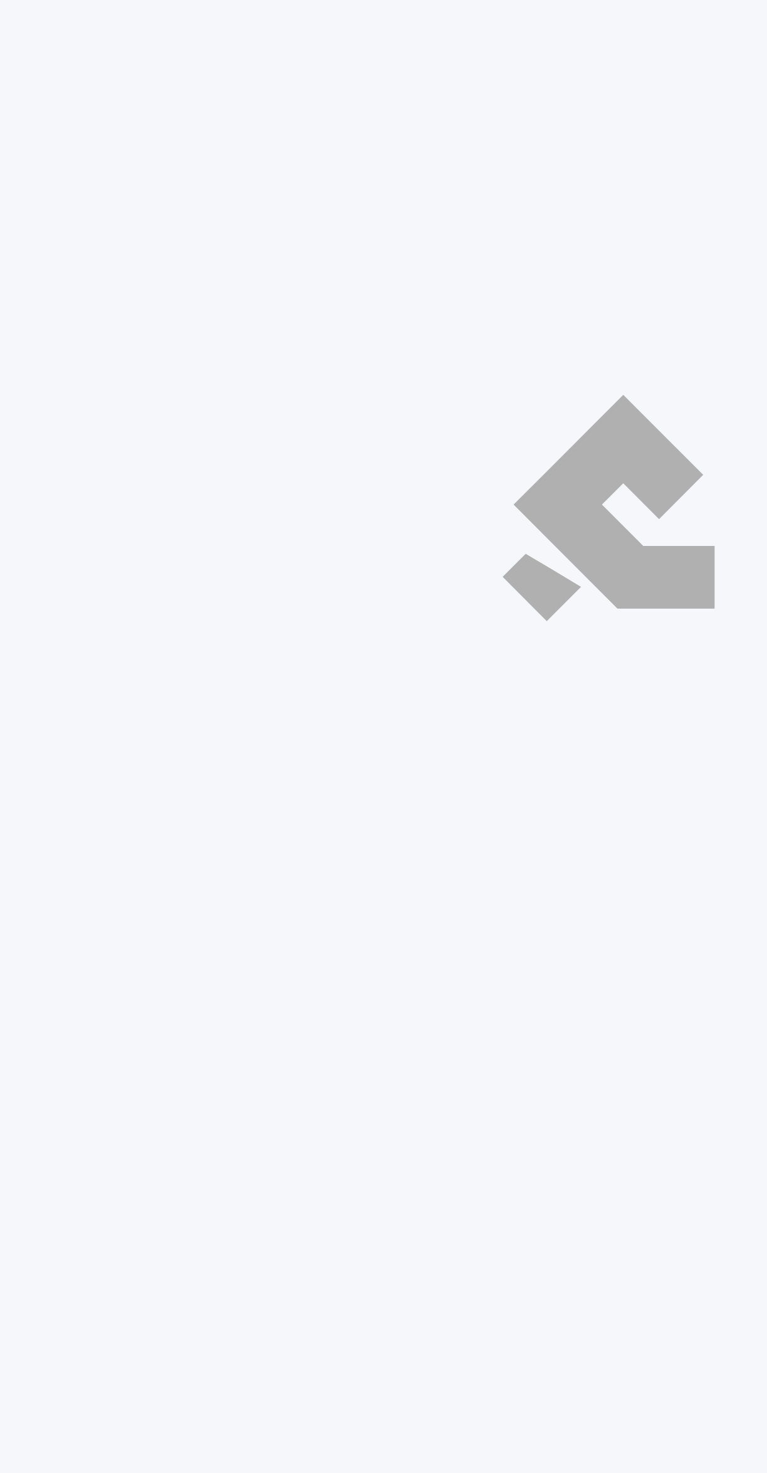
select select "ar"
